Goal: Task Accomplishment & Management: Complete application form

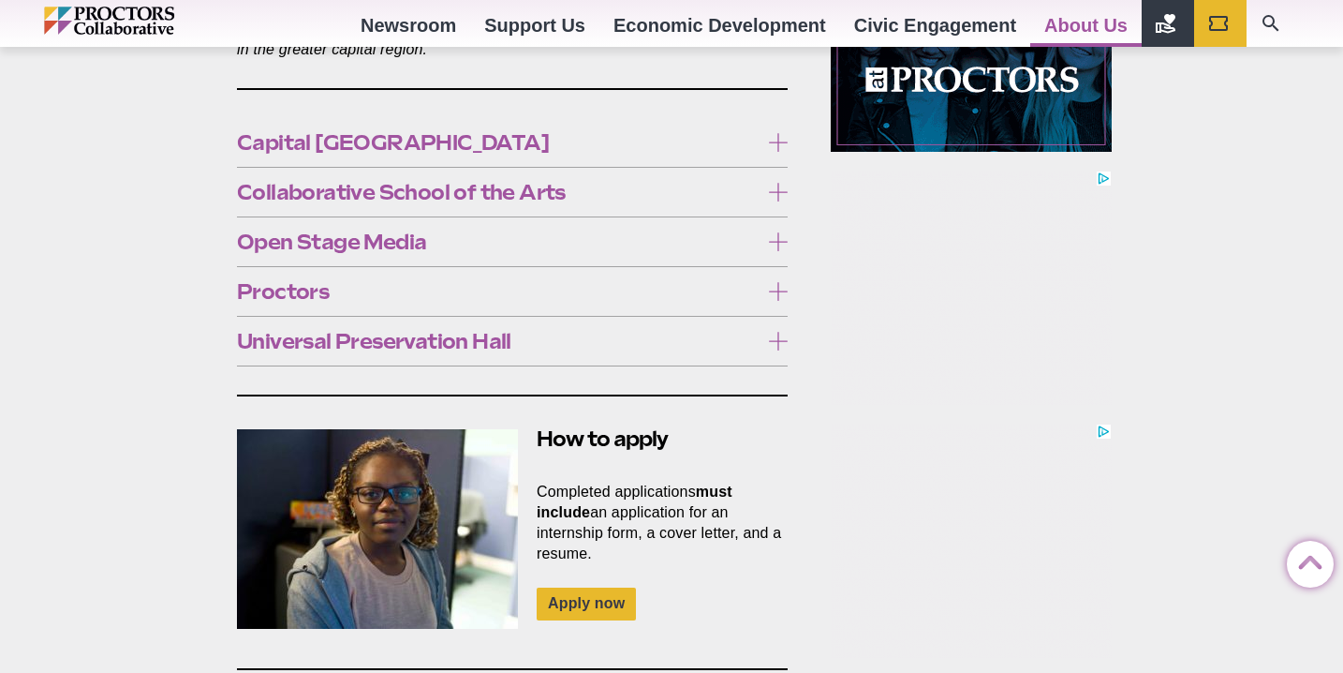
scroll to position [1179, 0]
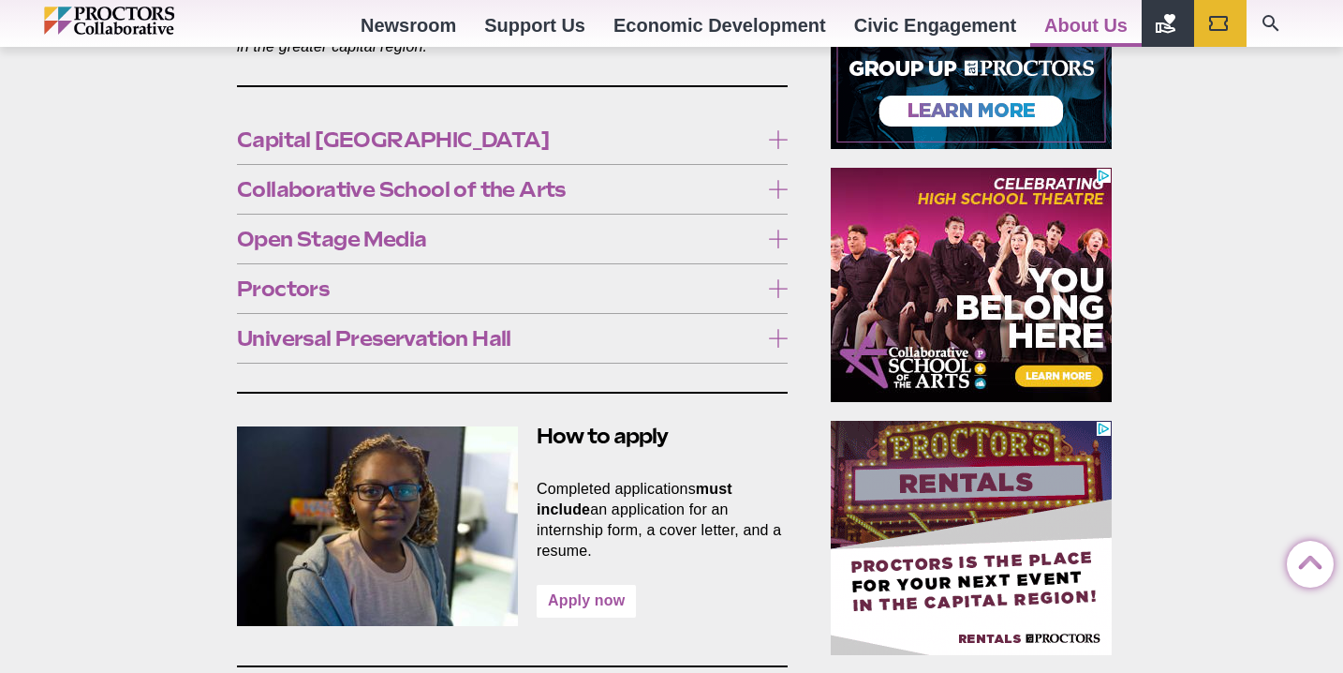
click at [594, 585] on link "Apply now" at bounding box center [586, 601] width 99 height 33
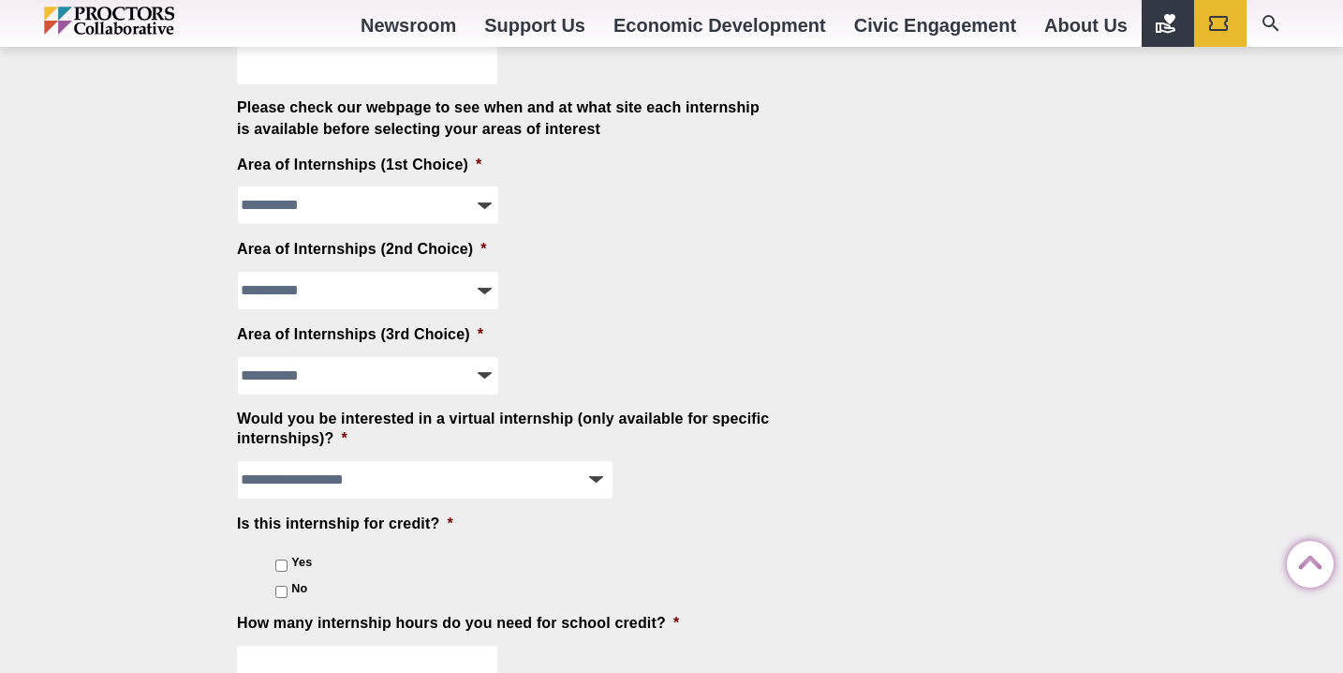
scroll to position [1695, 0]
click at [456, 221] on select "**********" at bounding box center [368, 206] width 260 height 37
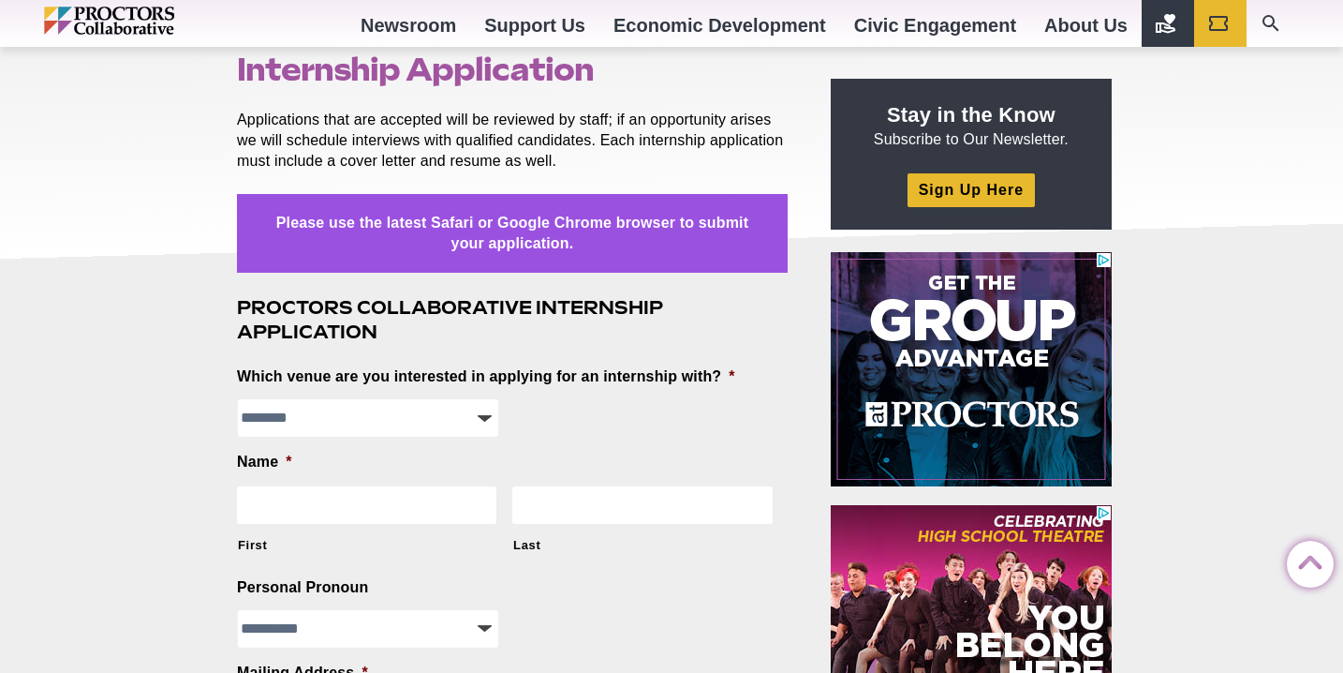
scroll to position [0, 0]
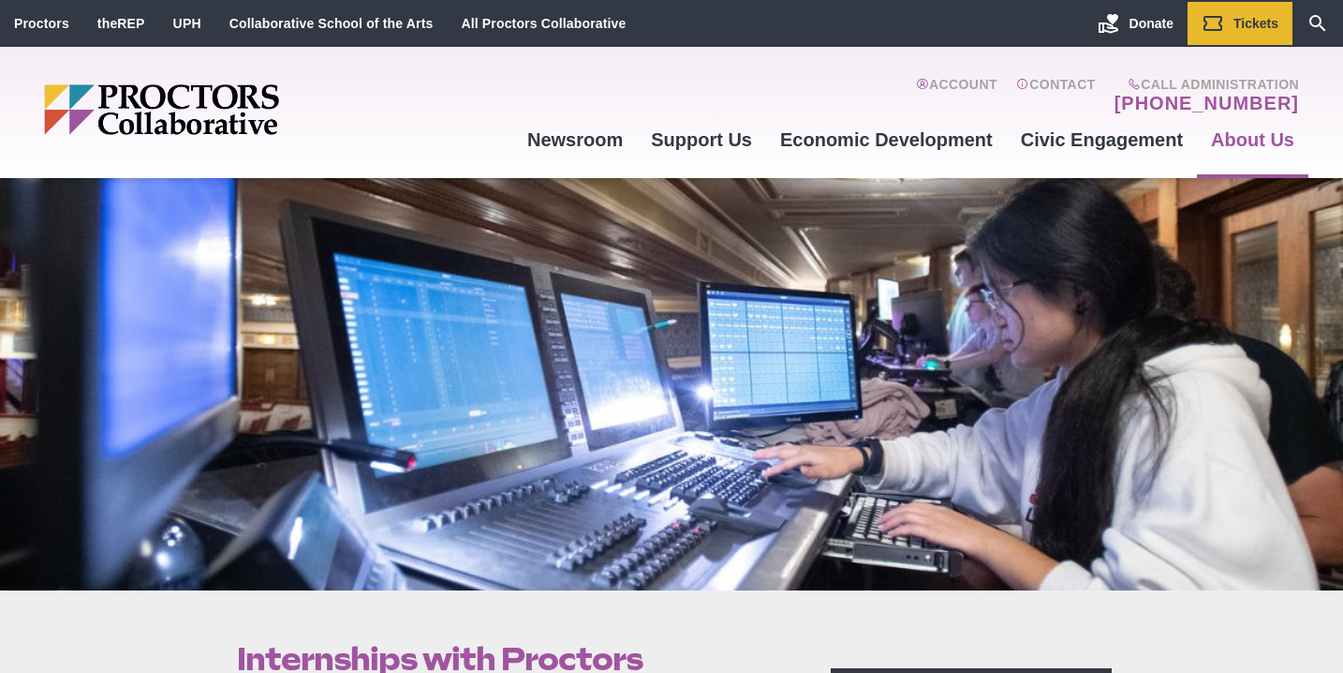
click at [201, 115] on img "Main site navigation and header" at bounding box center [233, 109] width 379 height 51
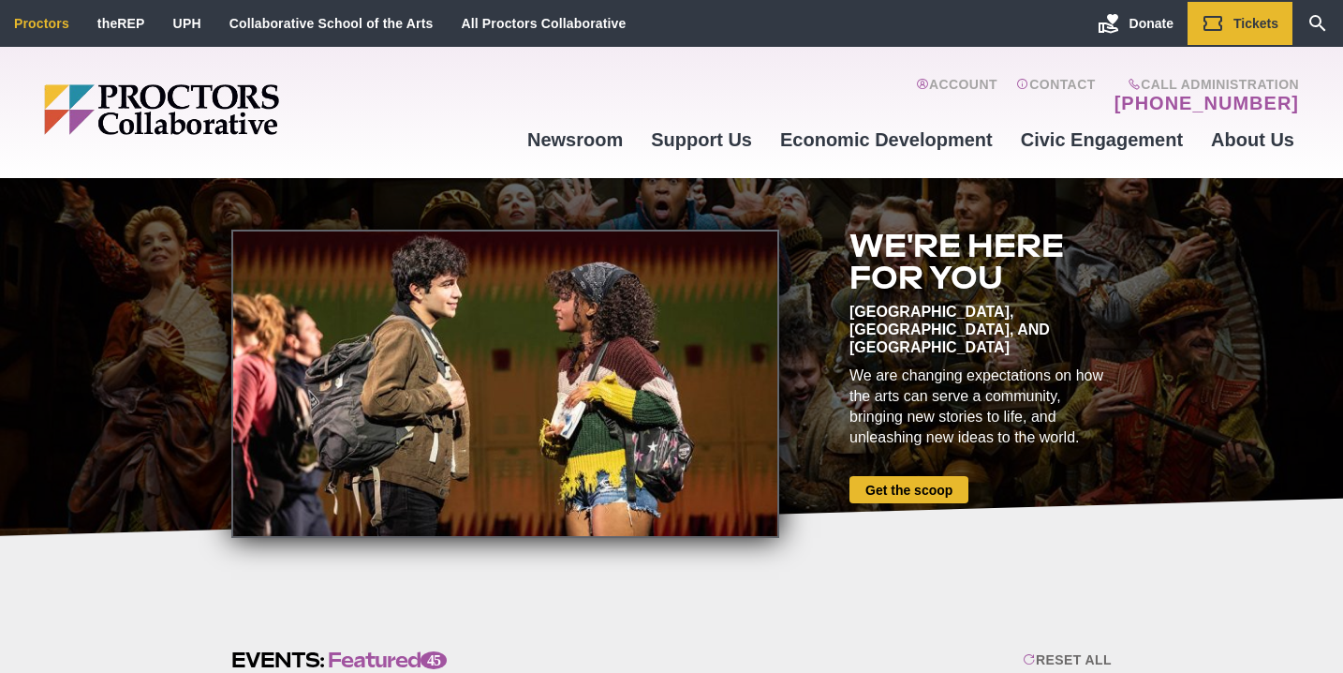
click at [44, 30] on link "Proctors" at bounding box center [41, 23] width 55 height 15
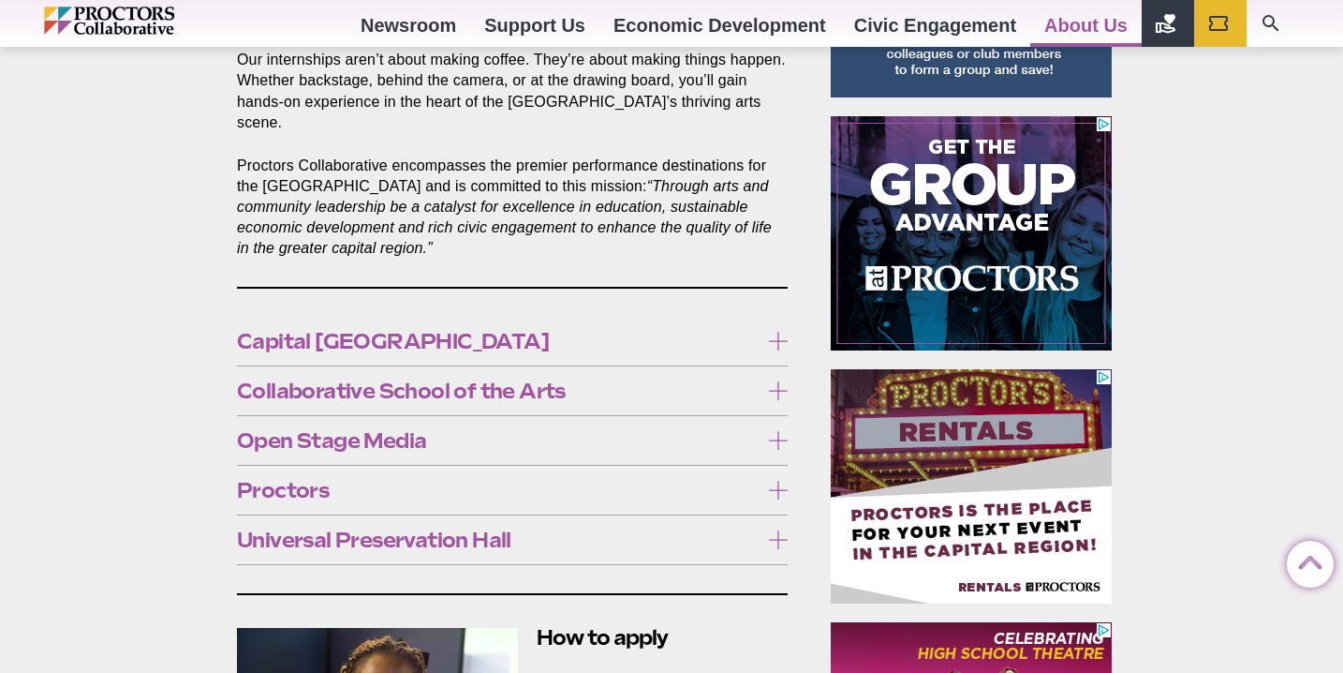
scroll to position [986, 0]
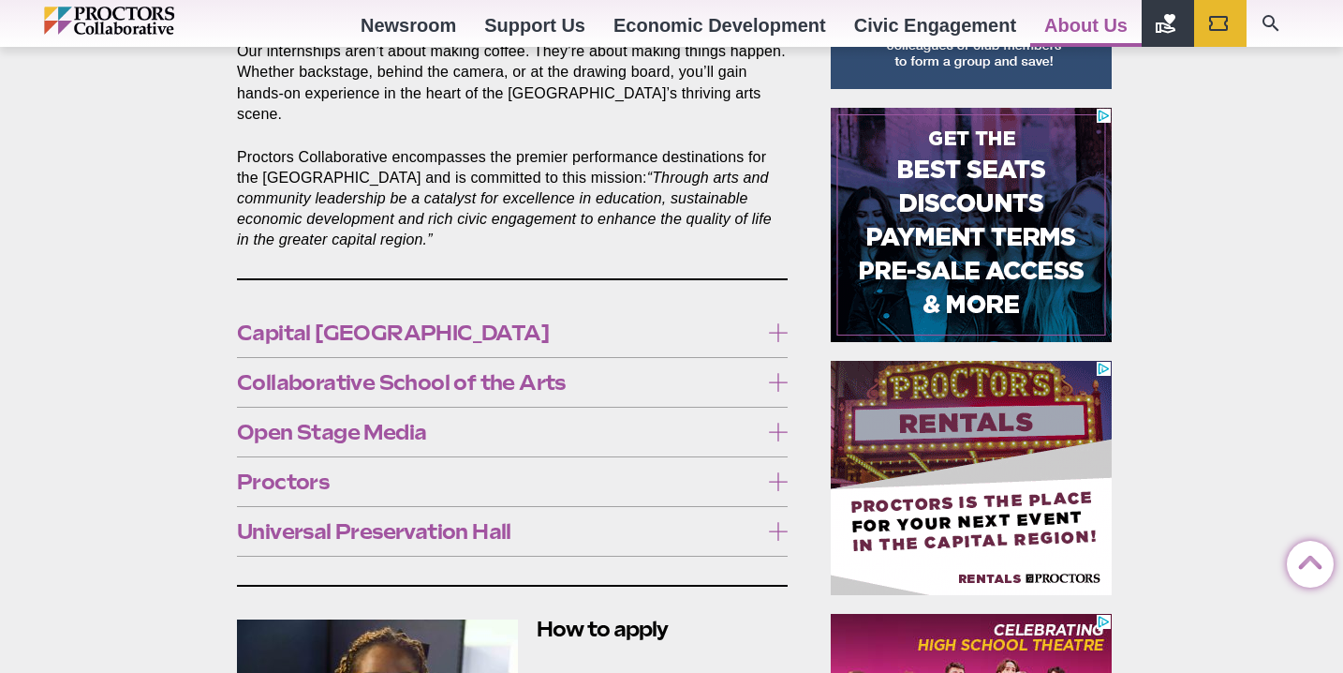
click at [340, 471] on span "Proctors" at bounding box center [498, 481] width 522 height 21
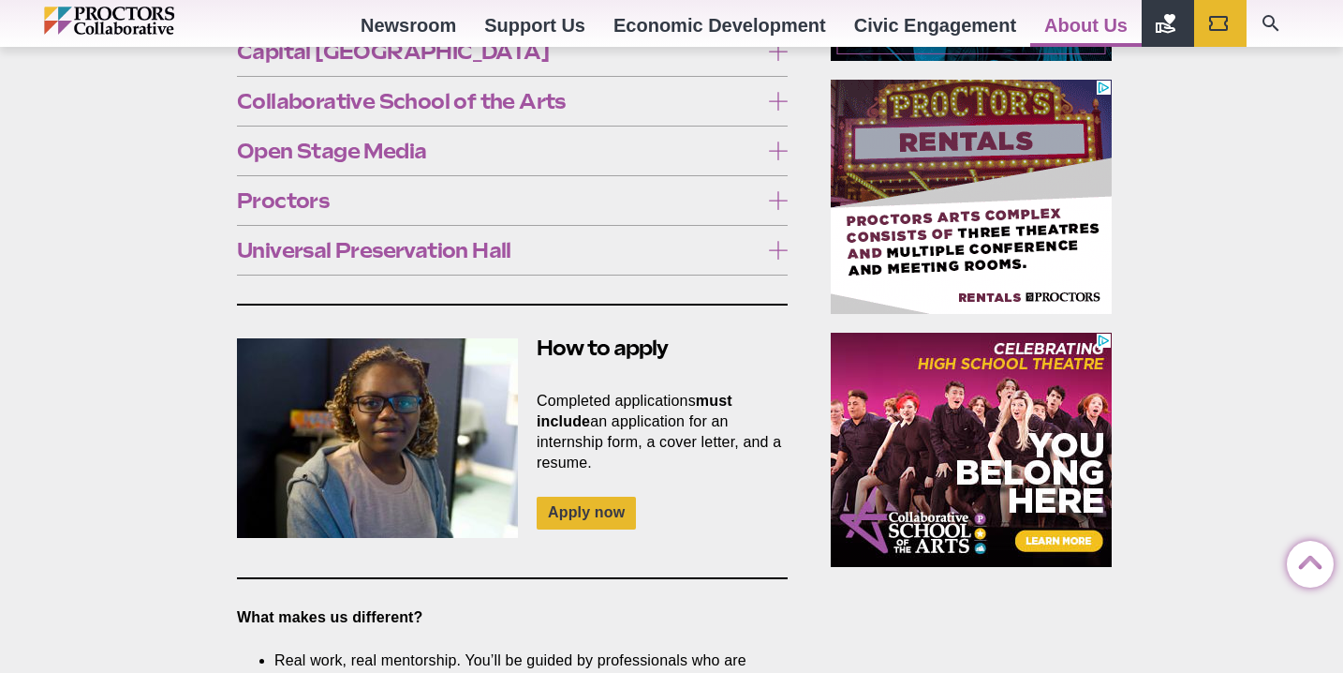
scroll to position [1163, 0]
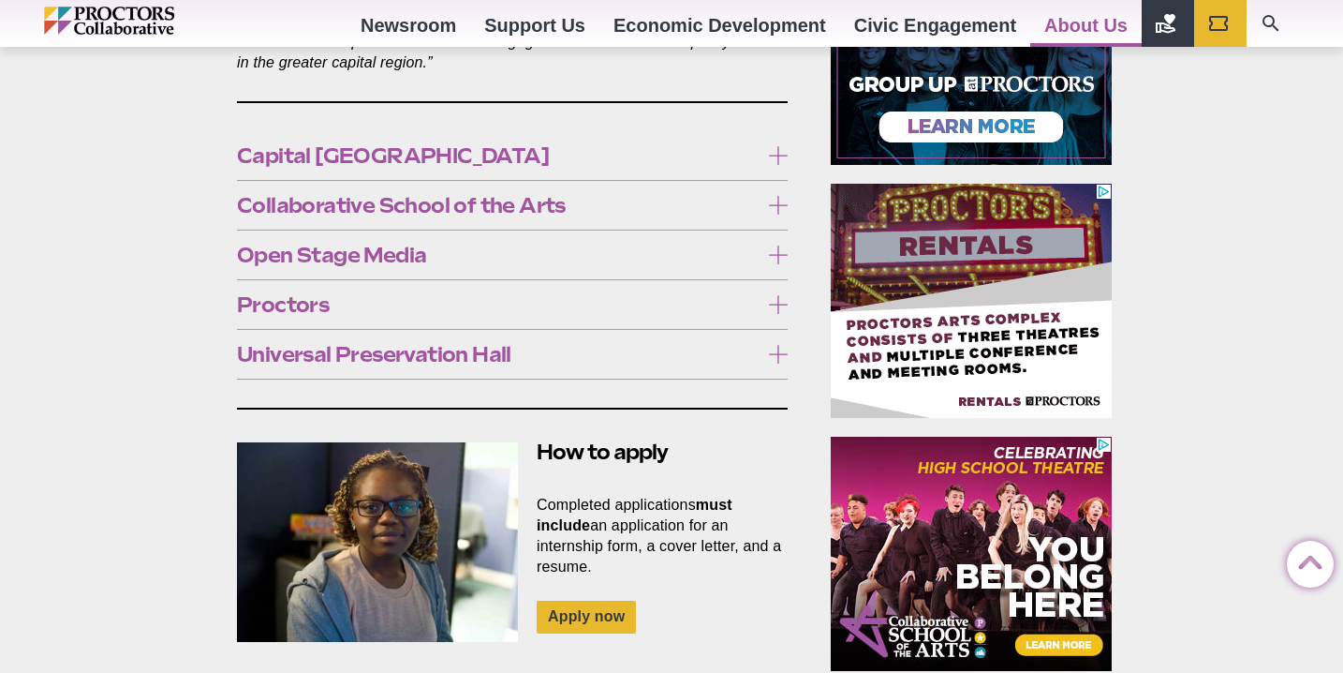
click at [314, 244] on span "Open Stage Media" at bounding box center [498, 254] width 522 height 21
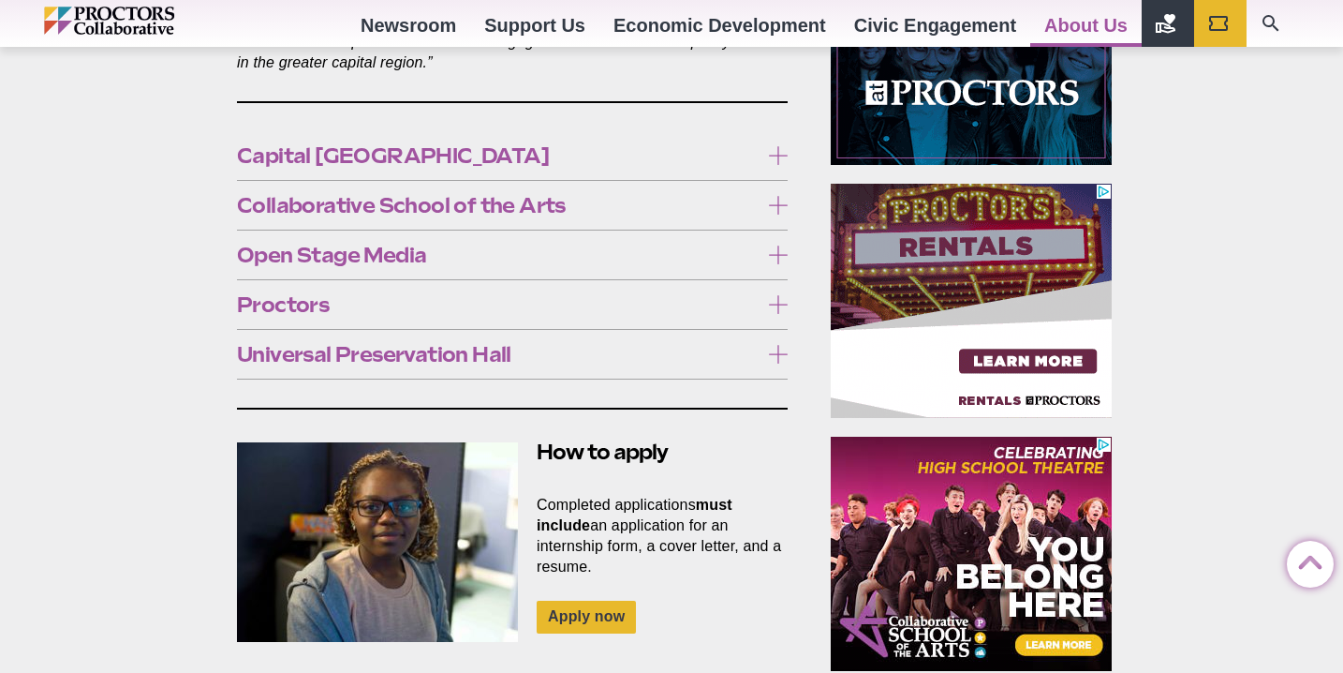
click at [314, 244] on span "Open Stage Media" at bounding box center [498, 254] width 522 height 21
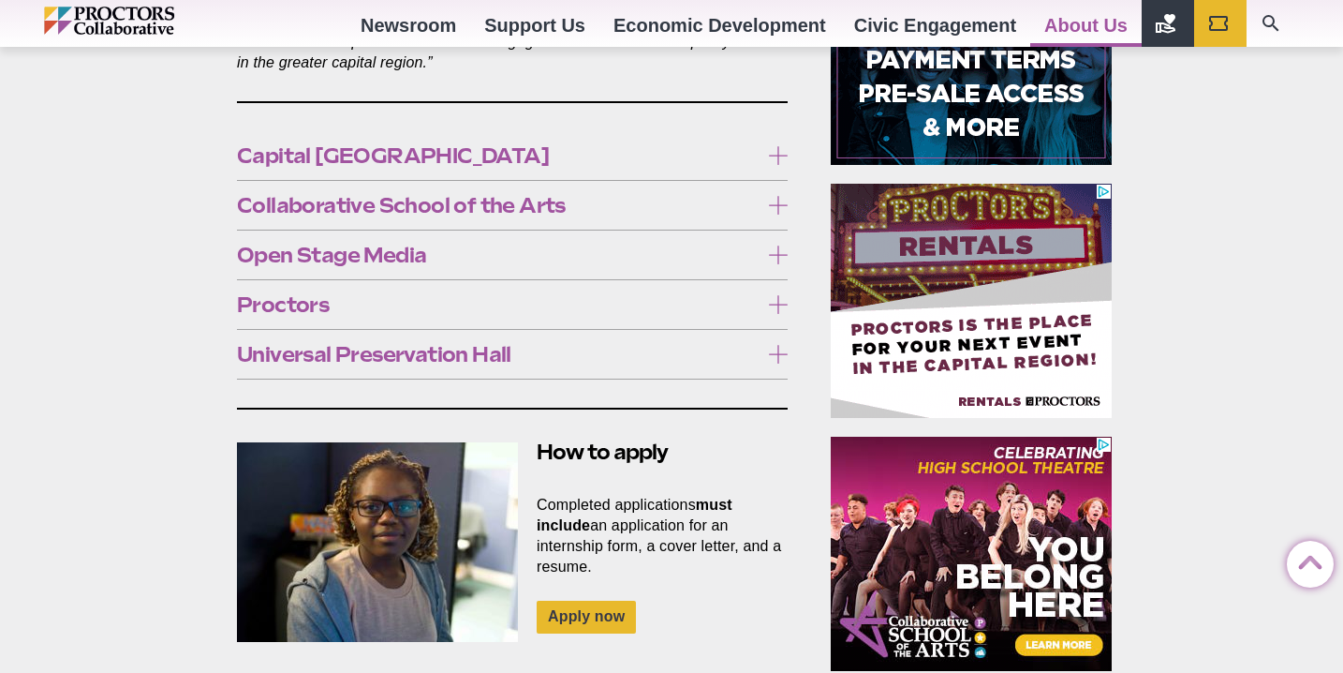
click at [319, 252] on label "Open Stage Media" at bounding box center [512, 255] width 551 height 35
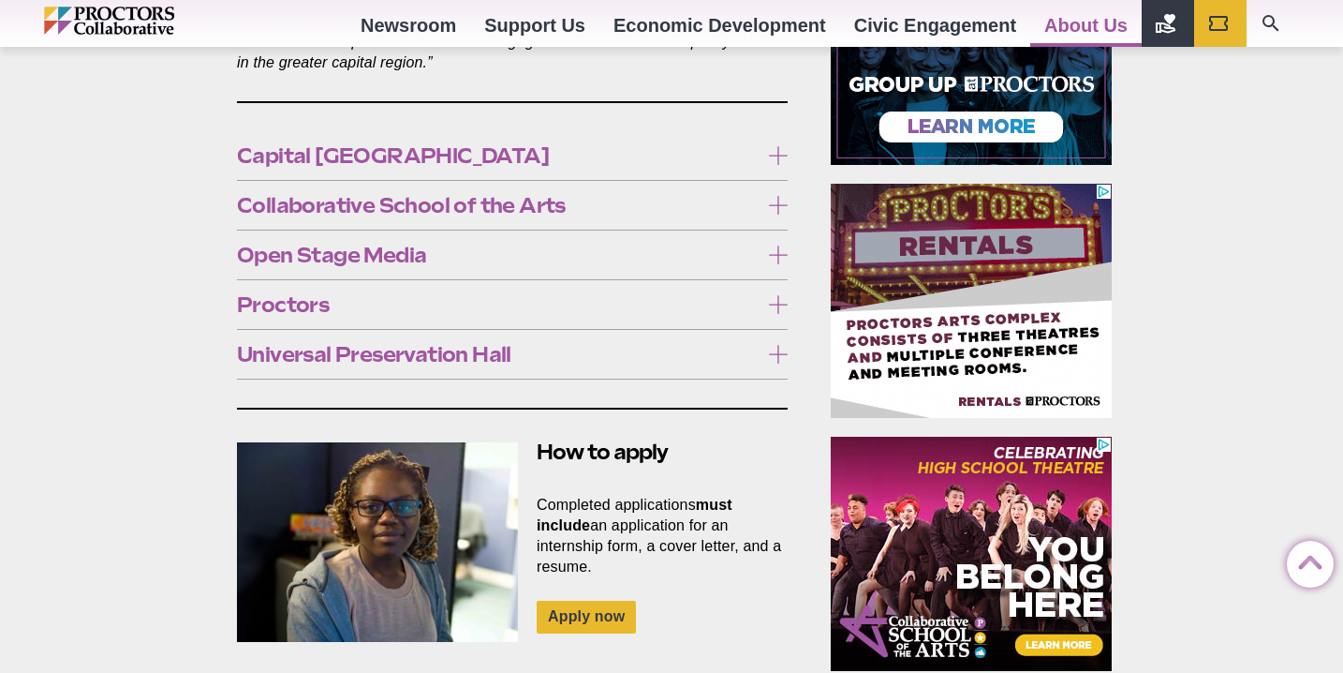
click at [319, 252] on label "Open Stage Media" at bounding box center [512, 255] width 551 height 35
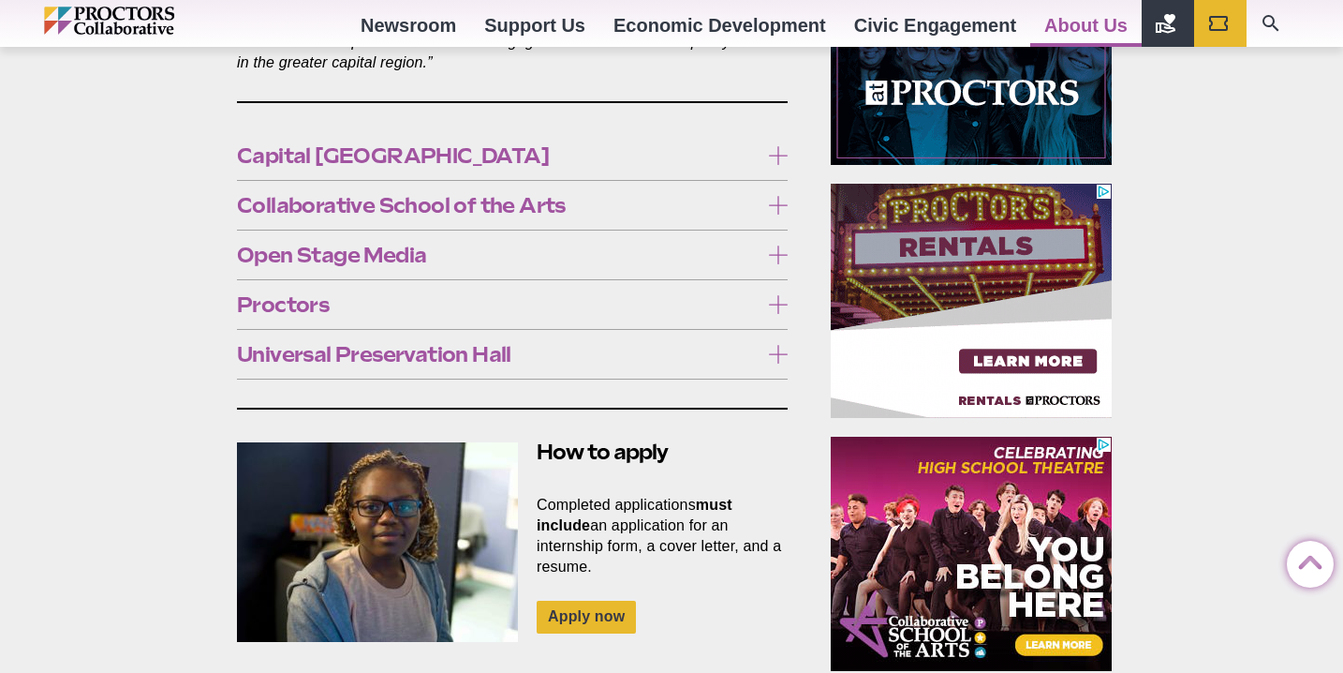
click at [323, 198] on span "Collaborative School of the Arts" at bounding box center [498, 205] width 522 height 21
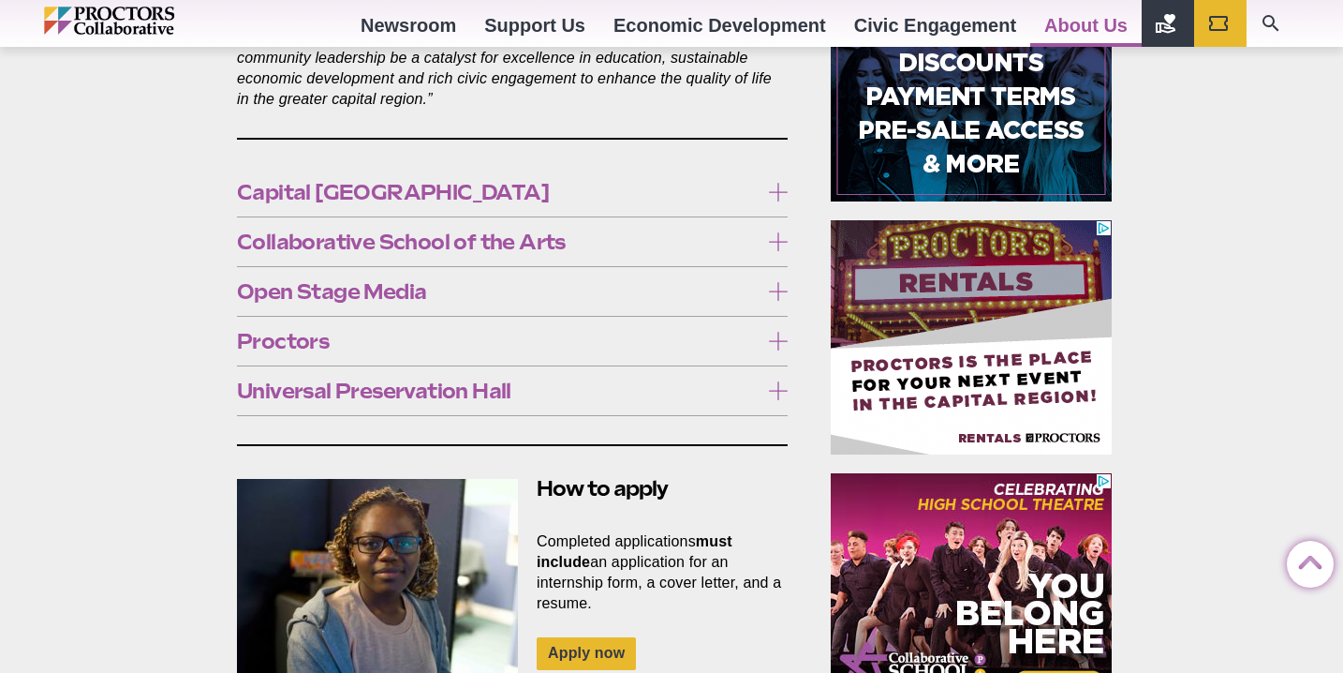
scroll to position [1100, 0]
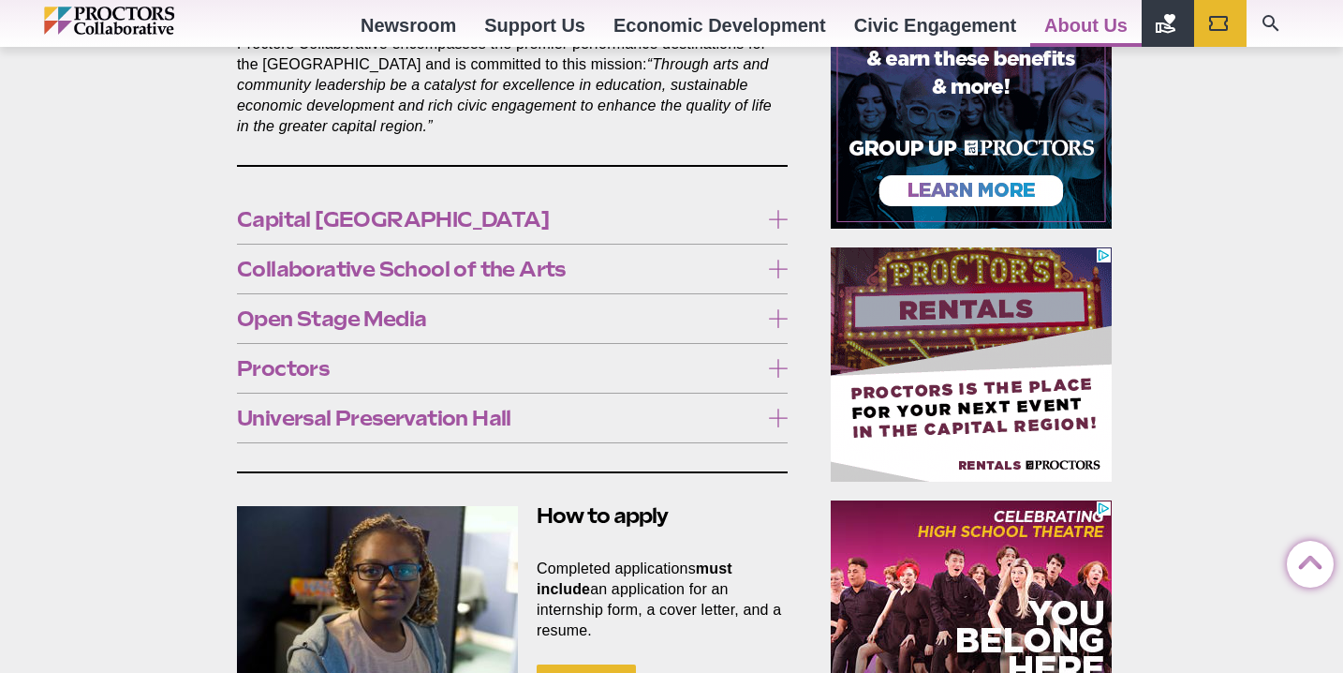
click at [347, 259] on span "Collaborative School of the Arts" at bounding box center [498, 269] width 522 height 21
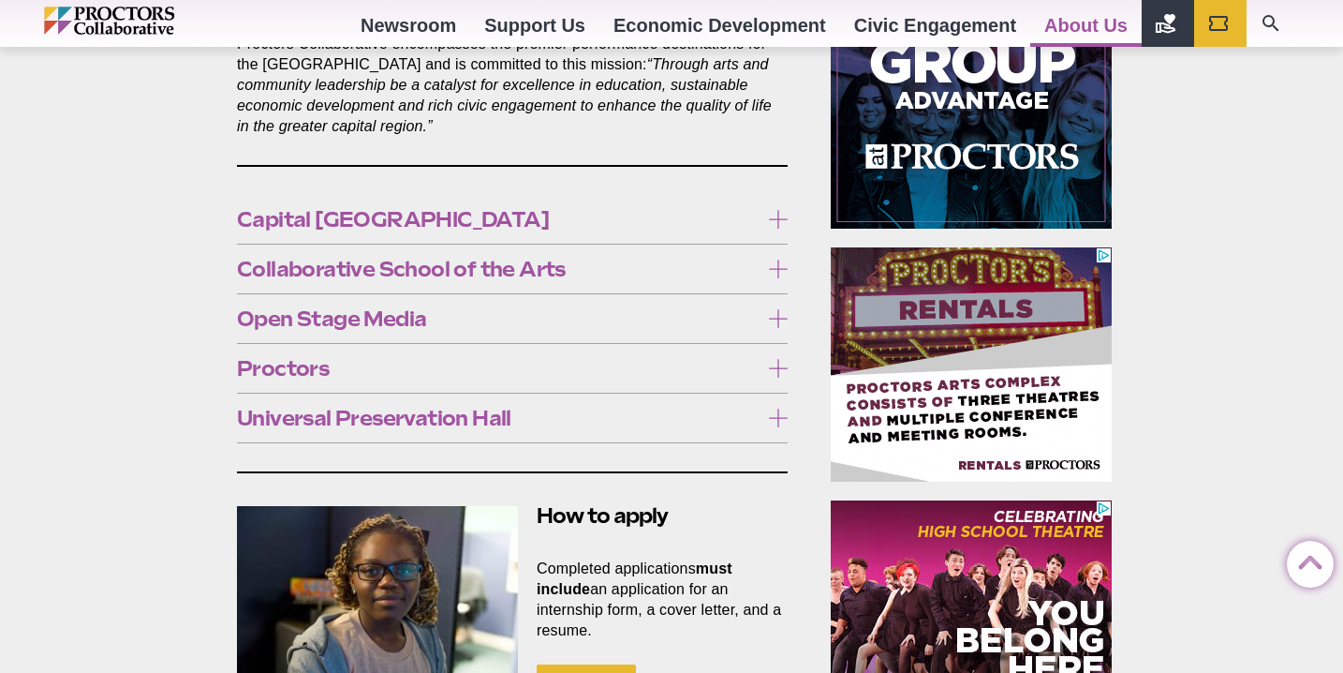
click at [360, 209] on span "Capital [GEOGRAPHIC_DATA]" at bounding box center [498, 219] width 522 height 21
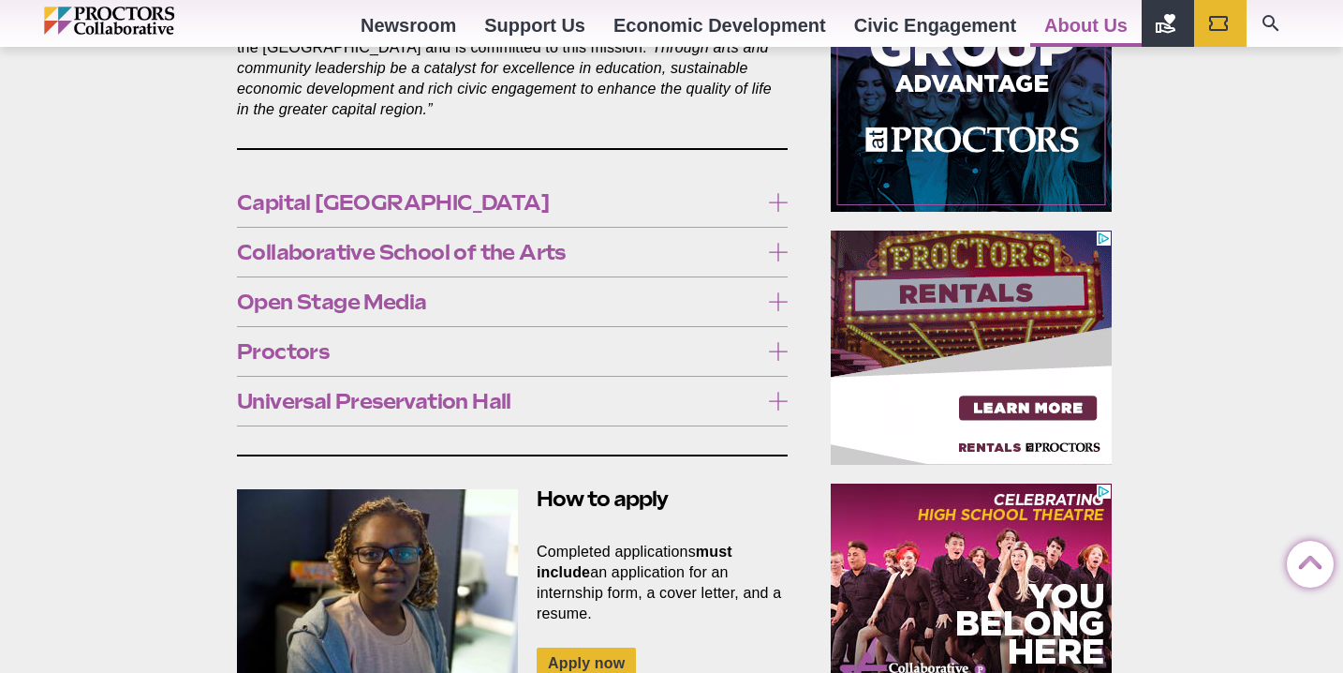
scroll to position [1110, 0]
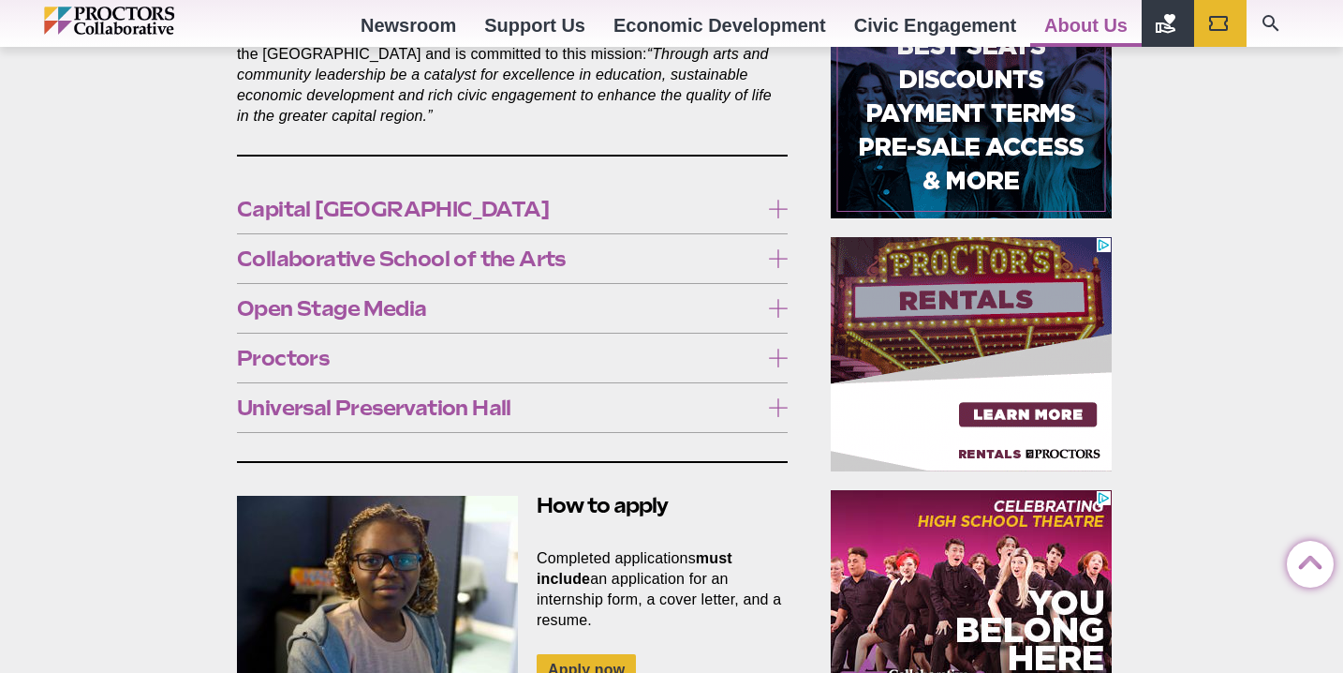
click at [447, 200] on span "Capital [GEOGRAPHIC_DATA]" at bounding box center [498, 209] width 522 height 21
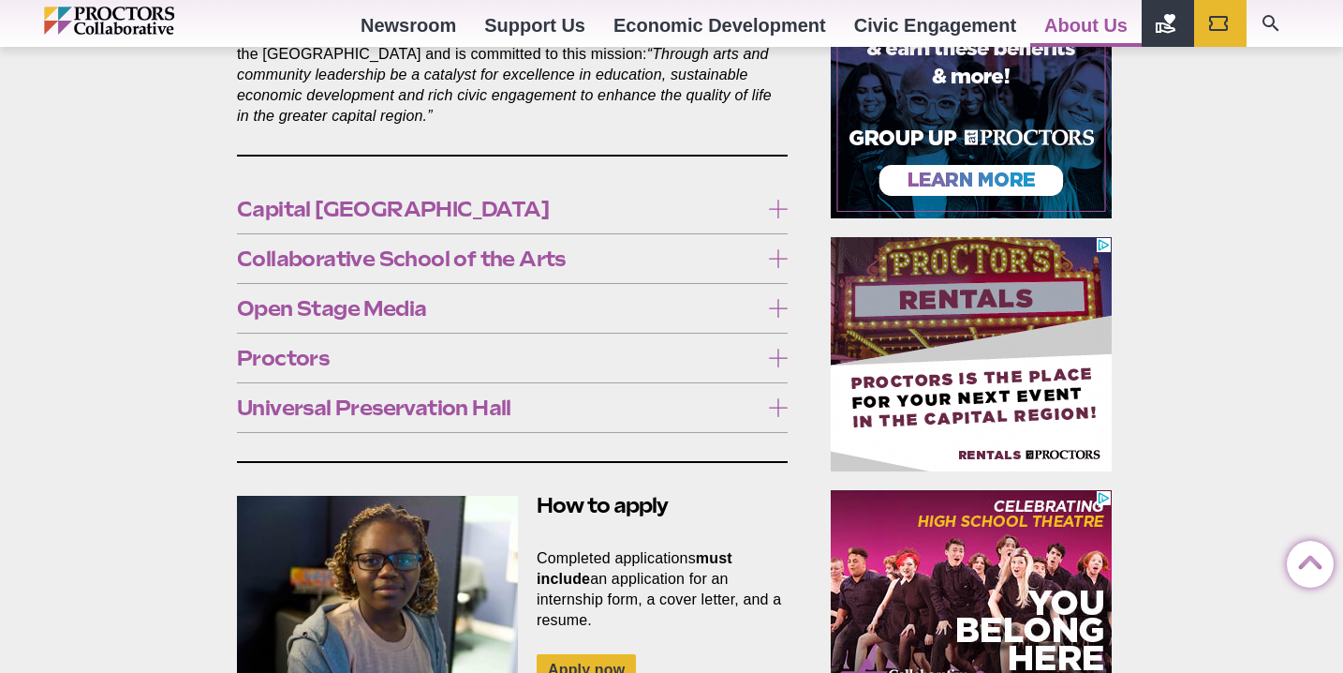
click at [774, 348] on icon at bounding box center [778, 357] width 19 height 19
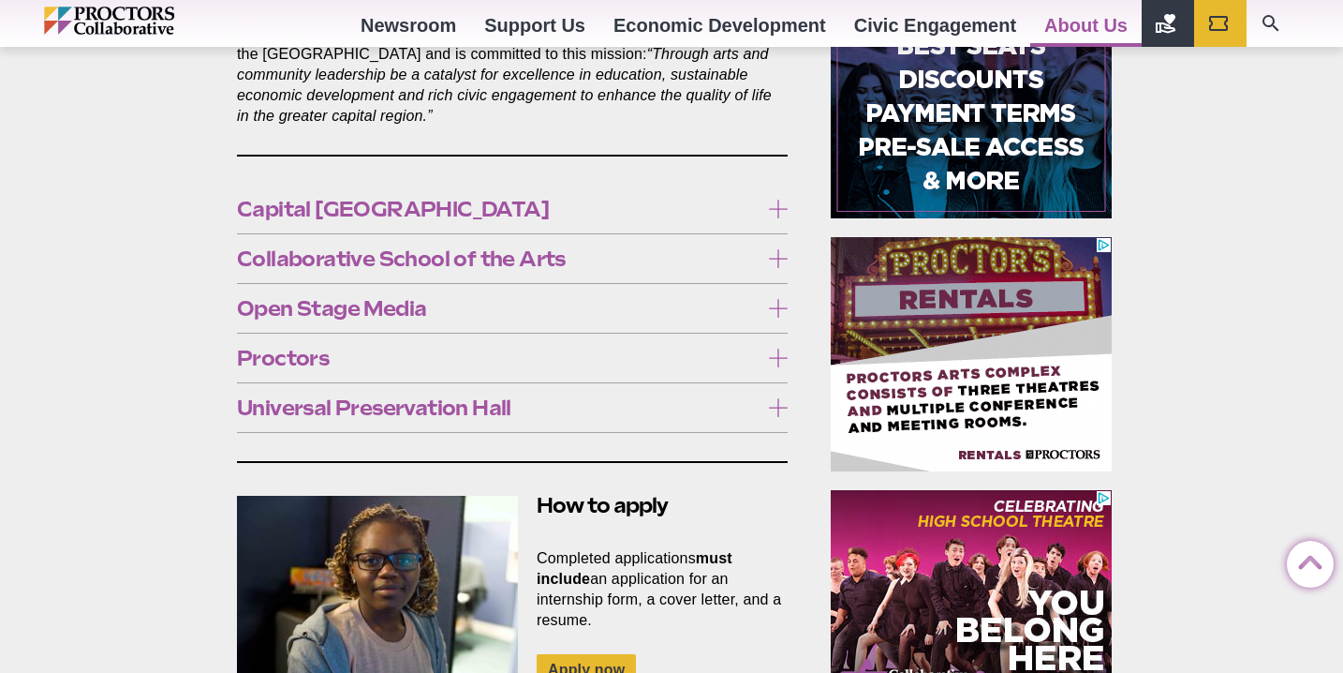
click at [596, 391] on label "Universal Preservation Hall" at bounding box center [512, 408] width 551 height 35
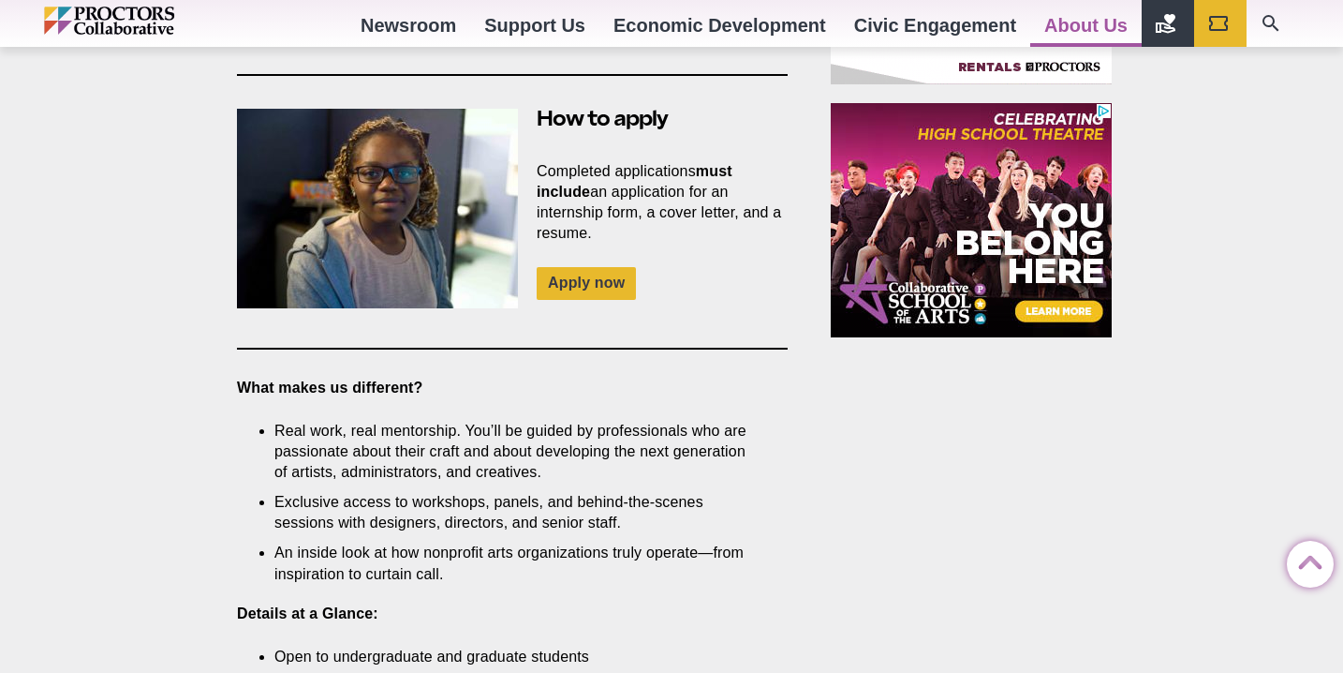
scroll to position [1060, 0]
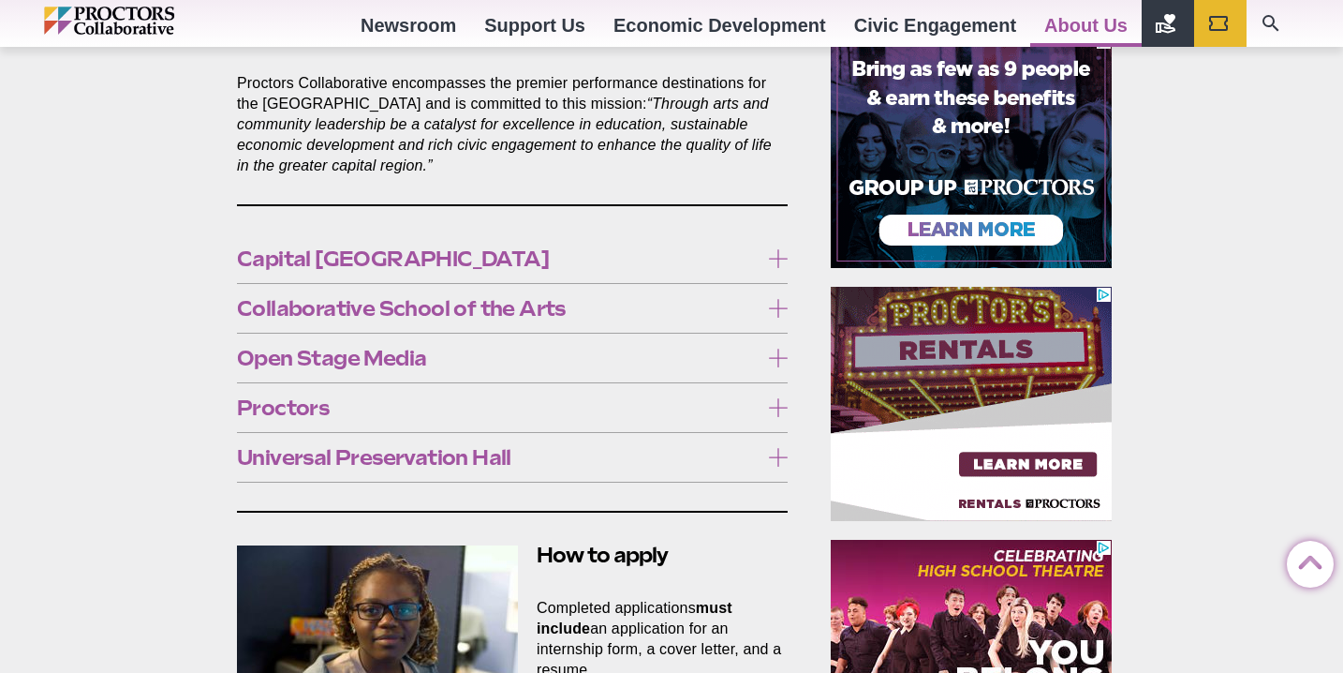
click at [540, 447] on span "Universal Preservation Hall" at bounding box center [498, 457] width 522 height 21
